Goal: Task Accomplishment & Management: Manage account settings

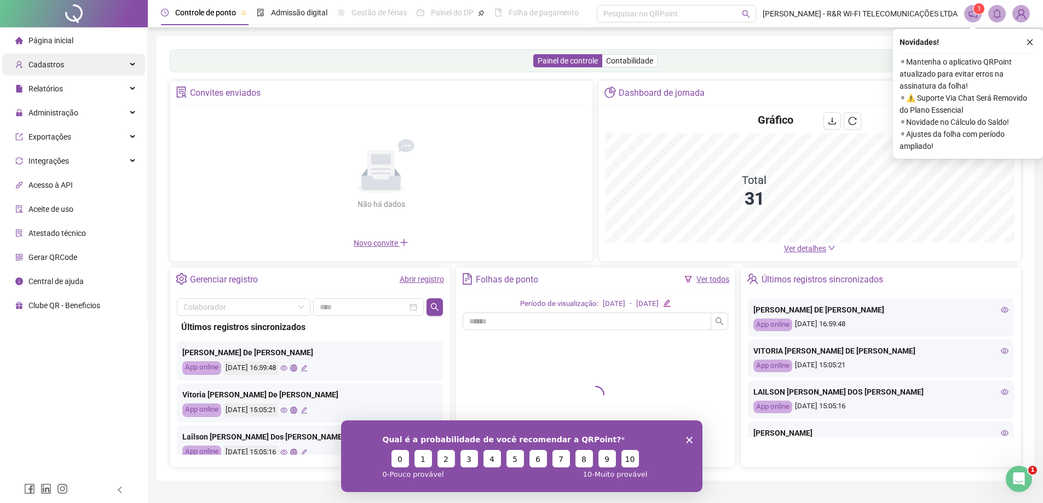
click at [93, 67] on div "Cadastros" at bounding box center [73, 65] width 143 height 22
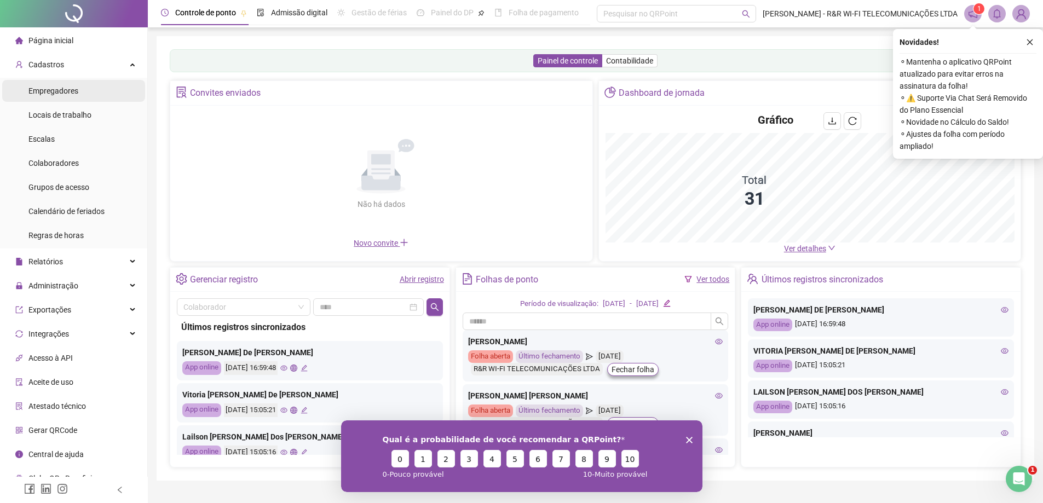
click at [72, 91] on span "Empregadores" at bounding box center [53, 90] width 50 height 9
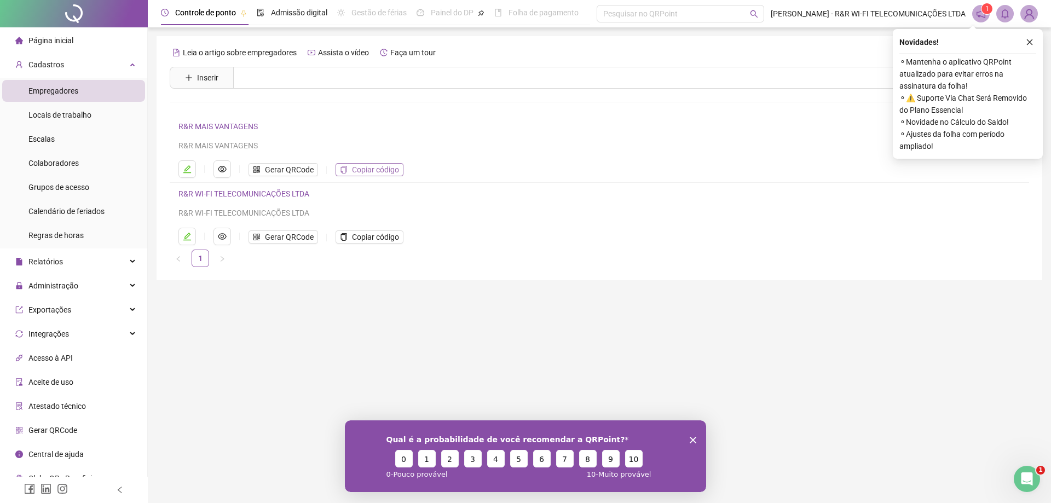
click at [366, 170] on span "Copiar código" at bounding box center [375, 170] width 47 height 12
click at [81, 169] on li "Colaboradores" at bounding box center [73, 163] width 143 height 22
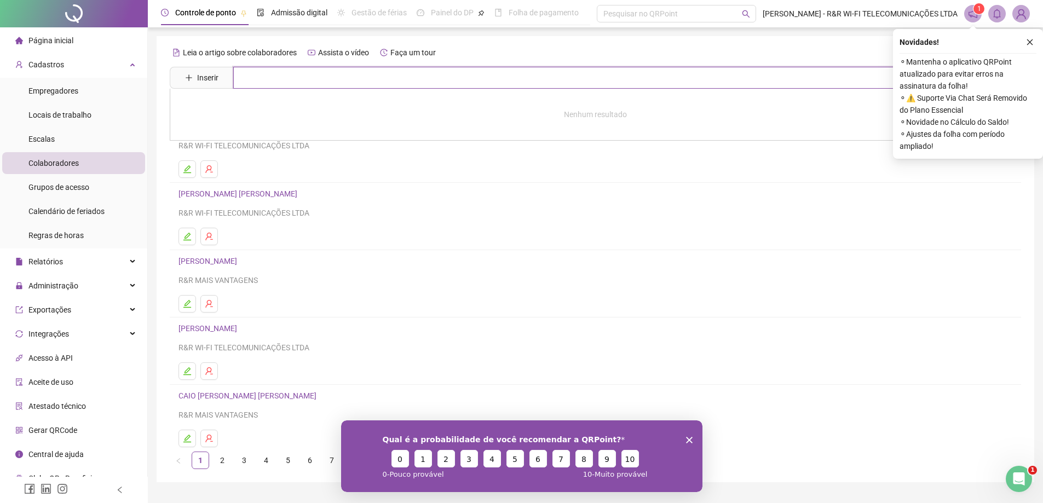
click at [288, 80] on input "text" at bounding box center [603, 78] width 740 height 22
type input "*****"
click at [263, 113] on link "[PERSON_NAME] DE [PERSON_NAME]" at bounding box center [255, 110] width 130 height 9
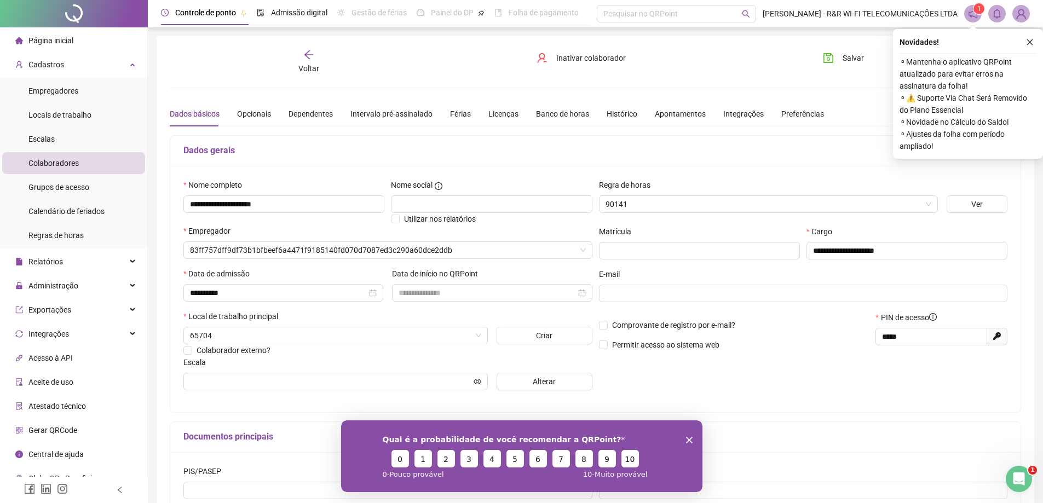
type input "**********"
click at [1032, 47] on button "button" at bounding box center [1029, 42] width 13 height 13
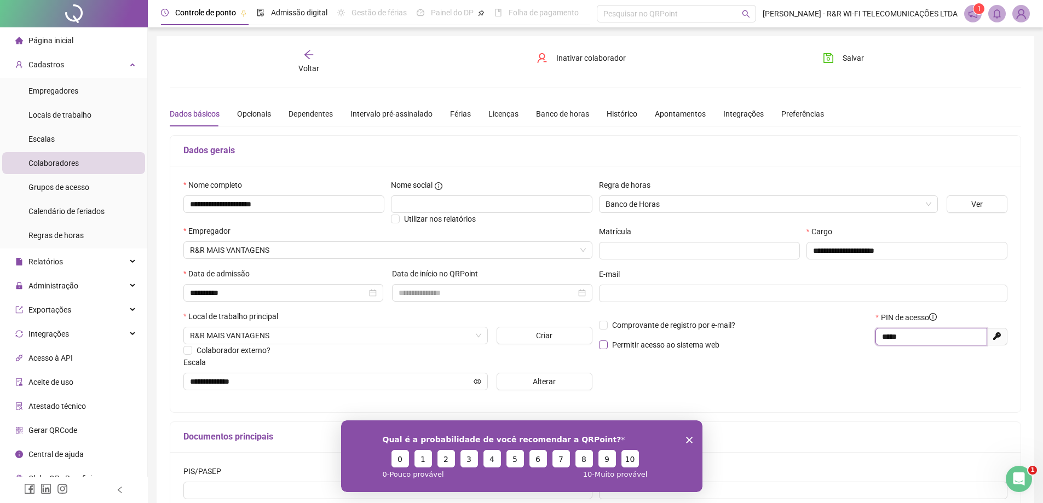
drag, startPoint x: 918, startPoint y: 336, endPoint x: 643, endPoint y: 342, distance: 274.8
click at [643, 342] on div "Comprovante de registro por e-mail? Permitir acesso ao sistema web PIN de acess…" at bounding box center [803, 334] width 415 height 47
